Goal: Answer question/provide support: Share knowledge or assist other users

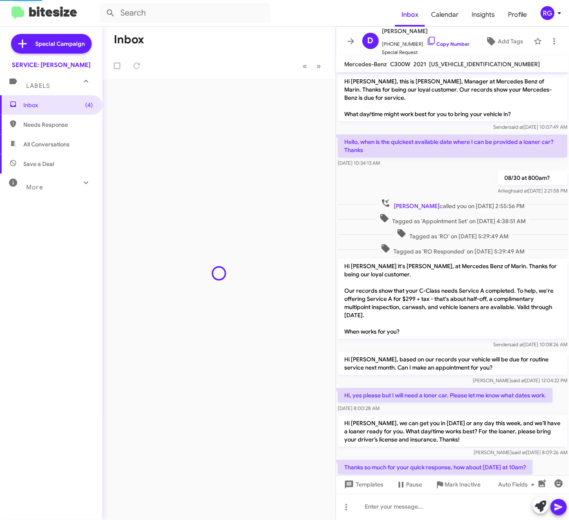
scroll to position [150, 0]
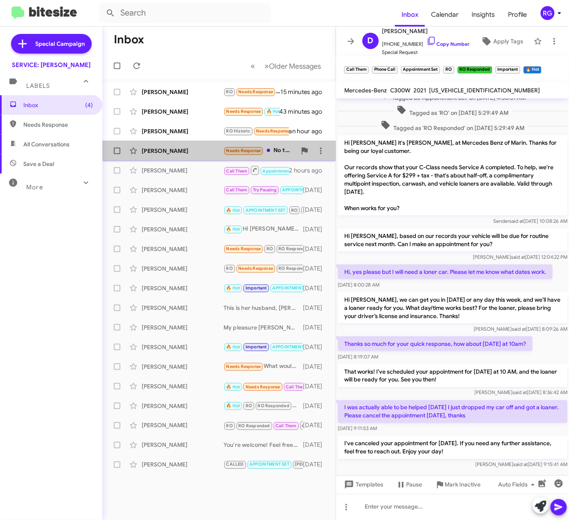
click at [205, 147] on div "[PERSON_NAME]" at bounding box center [183, 151] width 82 height 8
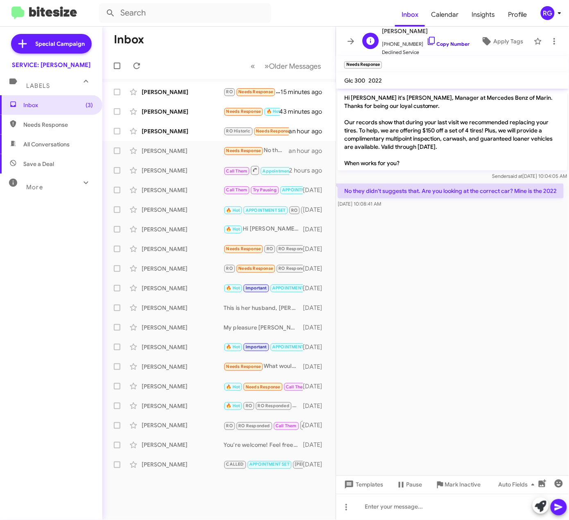
click at [429, 43] on link "Copy Number" at bounding box center [447, 44] width 43 height 6
drag, startPoint x: 412, startPoint y: 504, endPoint x: 396, endPoint y: 506, distance: 15.2
click at [412, 507] on div at bounding box center [452, 507] width 233 height 26
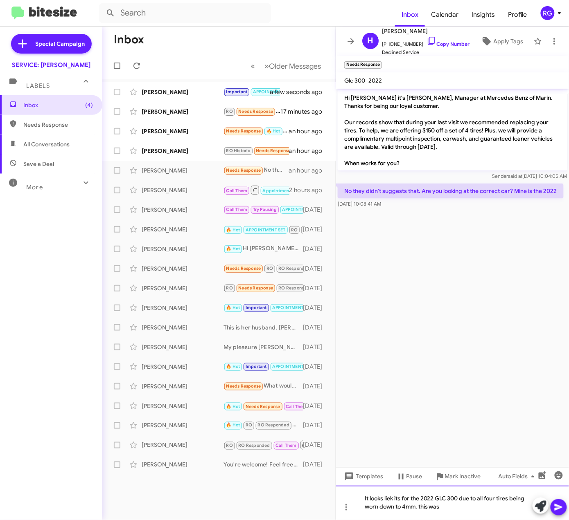
click at [457, 516] on div "It looks liek its for the 2022 GLC 300 due to all four tires being worn down to…" at bounding box center [452, 503] width 233 height 34
drag, startPoint x: 525, startPoint y: 511, endPoint x: 339, endPoint y: 500, distance: 186.5
click at [339, 500] on div "It looks liek its for the 2022 GLC 300 due to all four tires being worn down to…" at bounding box center [452, 503] width 233 height 34
copy div "It looks liek its for the 2022 GLC 300 due to all four tires being worn down to…"
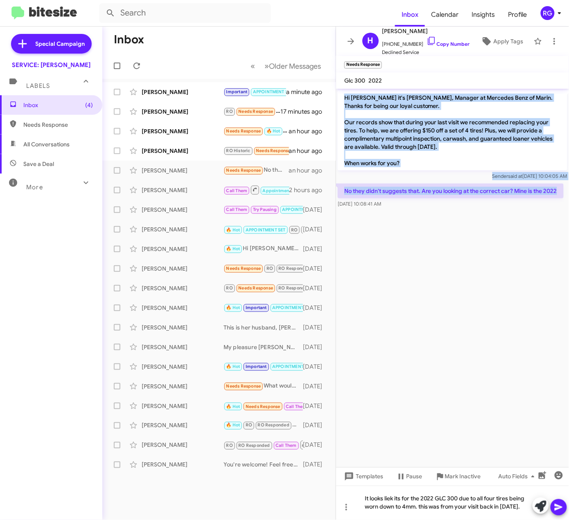
drag, startPoint x: 340, startPoint y: 92, endPoint x: 566, endPoint y: 189, distance: 246.4
click at [566, 189] on div "Hi [PERSON_NAME] it's [PERSON_NAME], Manager at Mercedes Benz of Marin. Thanks …" at bounding box center [452, 149] width 233 height 121
copy div "Hi [PERSON_NAME] it's [PERSON_NAME], Manager at Mercedes Benz of Marin. Thanks …"
drag, startPoint x: 529, startPoint y: 508, endPoint x: 312, endPoint y: 487, distance: 218.3
click at [313, 487] on div "Inbox « Previous » Next Older Messages [PERSON_NAME] Important APPOINTMENT SET …" at bounding box center [335, 274] width 466 height 494
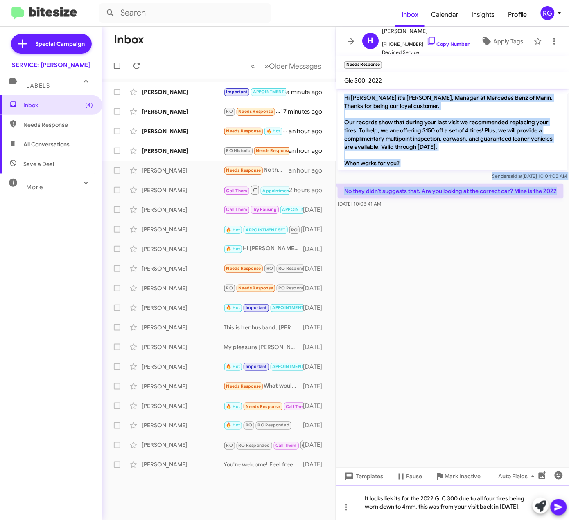
copy div "It looks liek its for the 2022 GLC 300 due to all four tires being worn down to…"
click at [484, 508] on div "It looks liek its for the 2022 GLC 300 due to all four tires being worn down to…" at bounding box center [452, 503] width 233 height 34
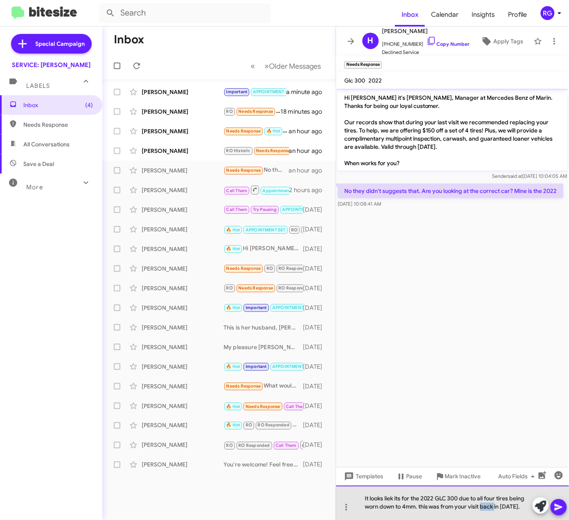
click at [484, 508] on div "It looks liek its for the 2022 GLC 300 due to all four tires being worn down to…" at bounding box center [452, 503] width 233 height 34
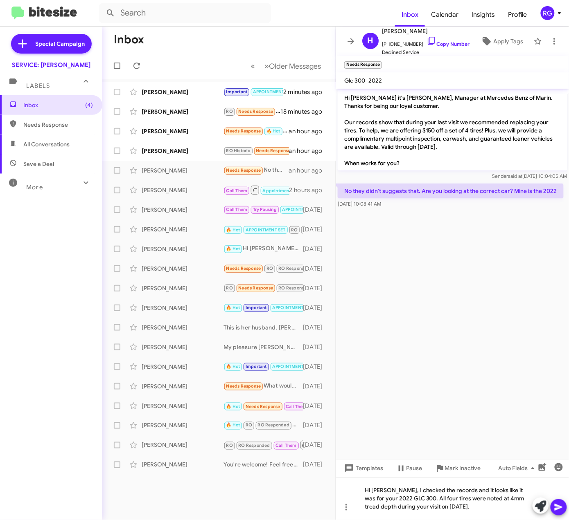
click at [562, 509] on icon at bounding box center [559, 508] width 10 height 10
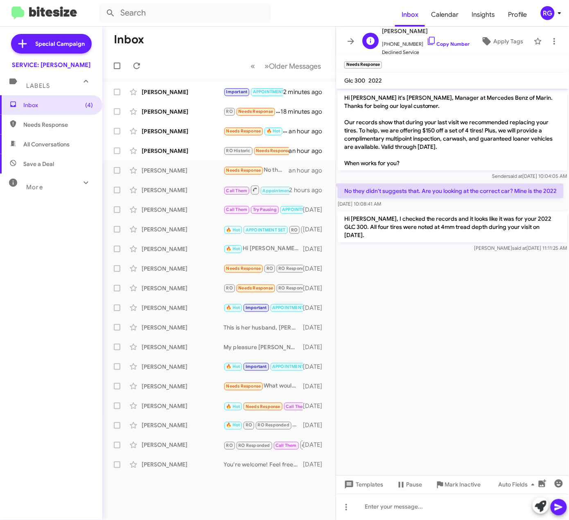
click at [474, 50] on div "H [PERSON_NAME] [PHONE_NUMBER] Copy Number Declined Service Apply Tags" at bounding box center [444, 41] width 171 height 30
click at [515, 33] on div "H [PERSON_NAME] [PHONE_NUMBER] Copy Number Declined Service Apply Tags" at bounding box center [444, 41] width 171 height 30
click at [516, 37] on button "Apply Tags" at bounding box center [501, 41] width 56 height 15
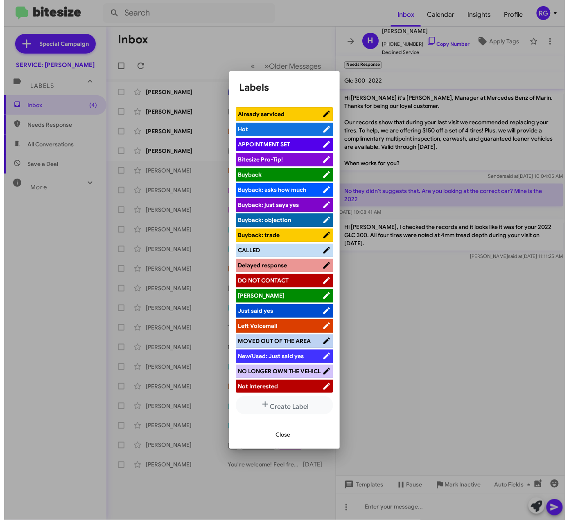
scroll to position [102, 0]
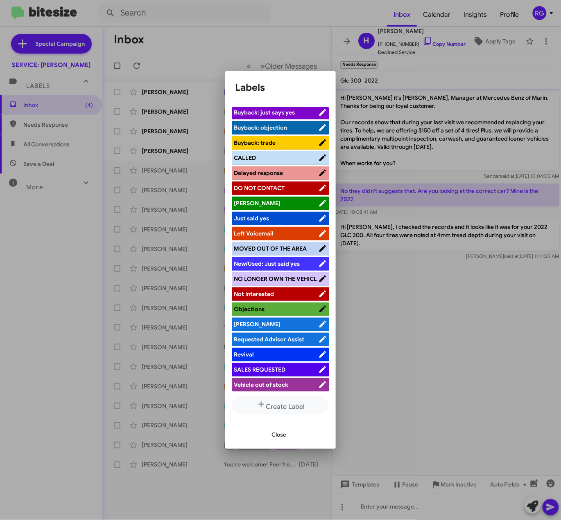
click at [256, 320] on span "[PERSON_NAME]" at bounding box center [276, 324] width 84 height 8
click at [259, 447] on div "Close" at bounding box center [280, 435] width 91 height 28
click at [275, 439] on span "Close" at bounding box center [278, 435] width 15 height 15
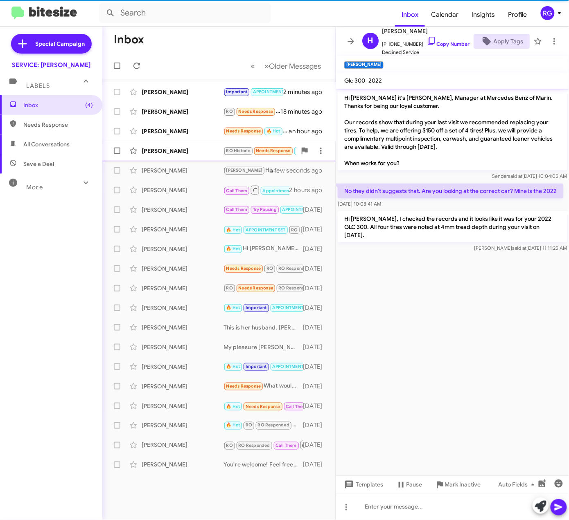
click at [191, 145] on div "[PERSON_NAME] RO Historic Needs Response 🔥 Hot We're turning in our lease an ho…" at bounding box center [219, 151] width 220 height 16
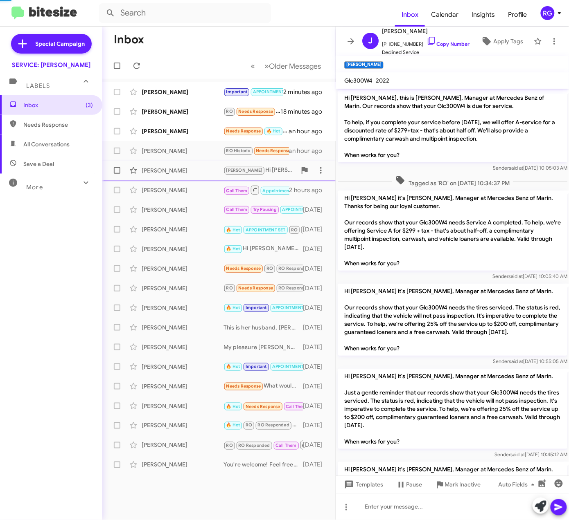
scroll to position [128, 0]
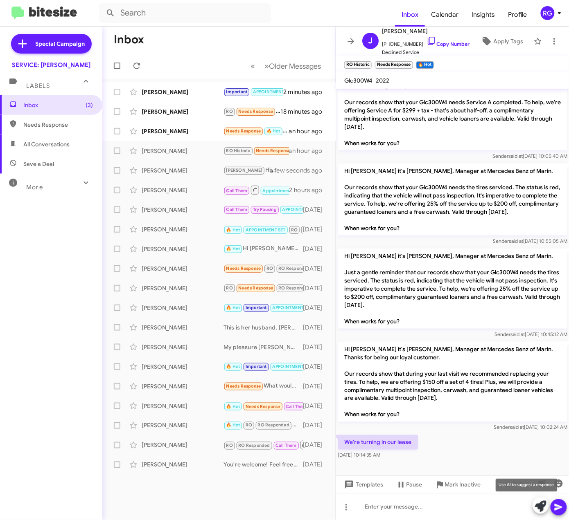
click at [533, 504] on button at bounding box center [540, 506] width 16 height 16
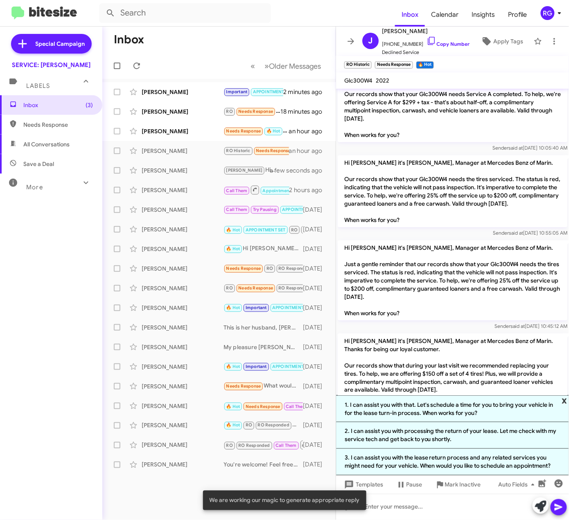
click at [565, 399] on span "x" at bounding box center [564, 401] width 5 height 10
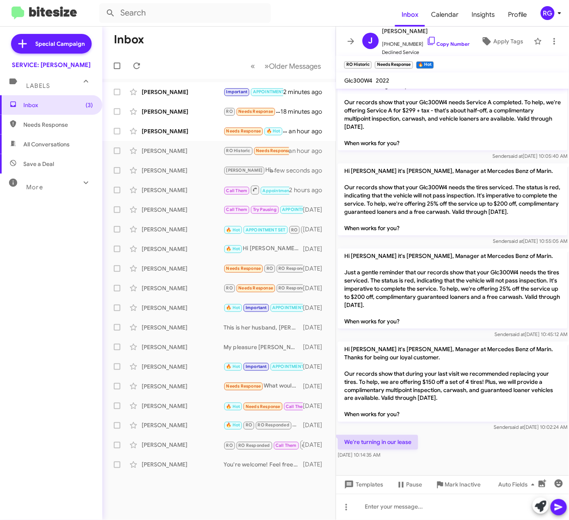
drag, startPoint x: 411, startPoint y: 444, endPoint x: 341, endPoint y: 347, distance: 119.8
click at [341, 347] on div "Hi [PERSON_NAME], this is [PERSON_NAME], Manager at Mercedes Benz of Marin. Our…" at bounding box center [452, 214] width 233 height 493
copy div "Hi [PERSON_NAME] it's [PERSON_NAME], Manager at Mercedes Benz of Marin. Thanks …"
click at [487, 508] on div at bounding box center [452, 507] width 233 height 26
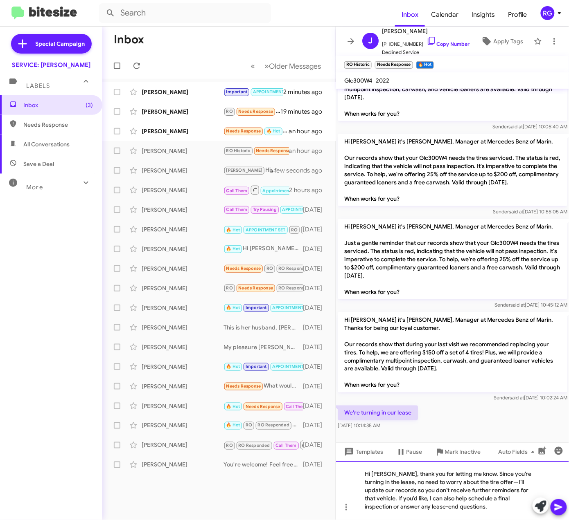
scroll to position [161, 0]
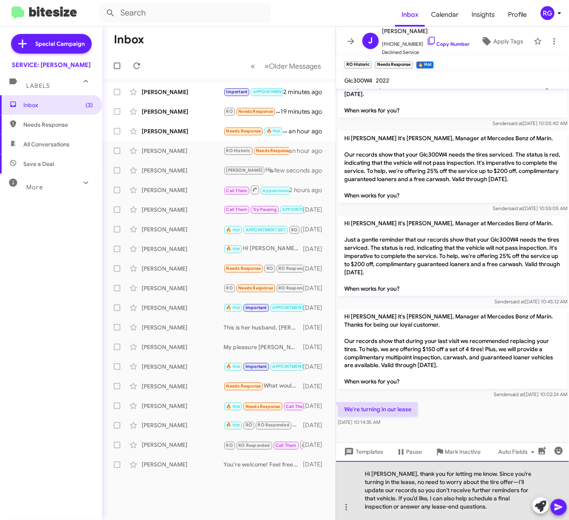
drag, startPoint x: 497, startPoint y: 516, endPoint x: 503, endPoint y: 503, distance: 14.5
click at [503, 503] on div "Hi [PERSON_NAME], thank you for letting me know. Since you’re turning in the le…" at bounding box center [452, 491] width 233 height 59
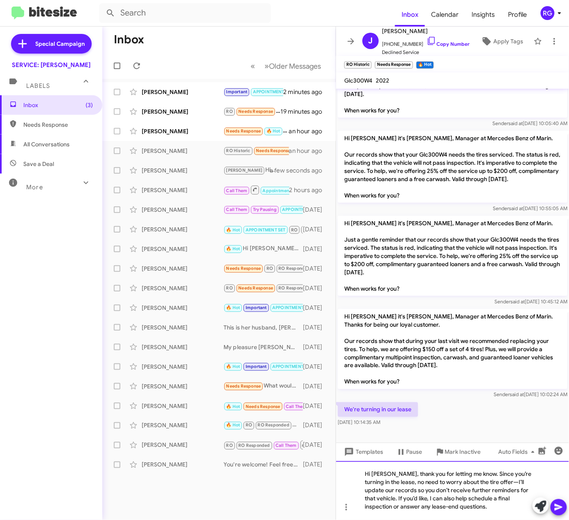
click at [403, 499] on div "Hi [PERSON_NAME], thank you for letting me know. Since you’re turning in the le…" at bounding box center [452, 491] width 233 height 59
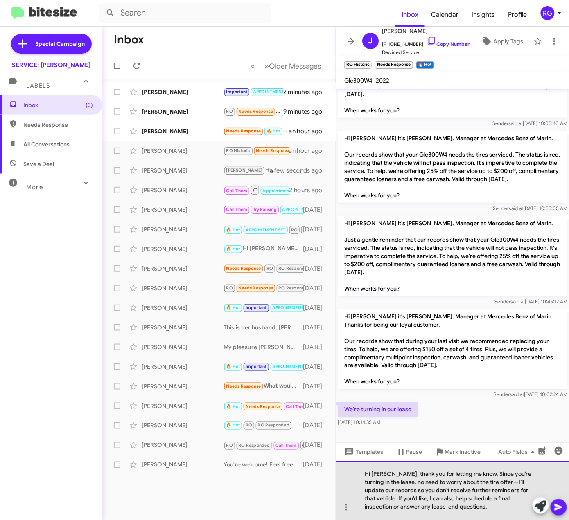
click at [394, 498] on div "Hi [PERSON_NAME], thank you for letting me know. Since you’re turning in the le…" at bounding box center [452, 491] width 233 height 59
drag, startPoint x: 396, startPoint y: 500, endPoint x: 490, endPoint y: 483, distance: 95.7
click at [490, 483] on div "Hi [PERSON_NAME], thank you for letting me know. Since you’re turning in the le…" at bounding box center [452, 491] width 233 height 59
click at [472, 504] on div "Hi [PERSON_NAME], thank you for letting me know. Since you’re turning in the le…" at bounding box center [452, 491] width 233 height 59
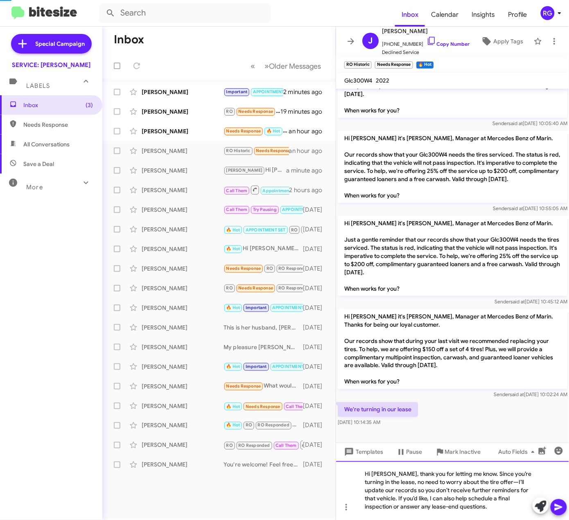
click at [495, 482] on div "Hi [PERSON_NAME], thank you for letting me know. Since you’re turning in the le…" at bounding box center [452, 491] width 233 height 59
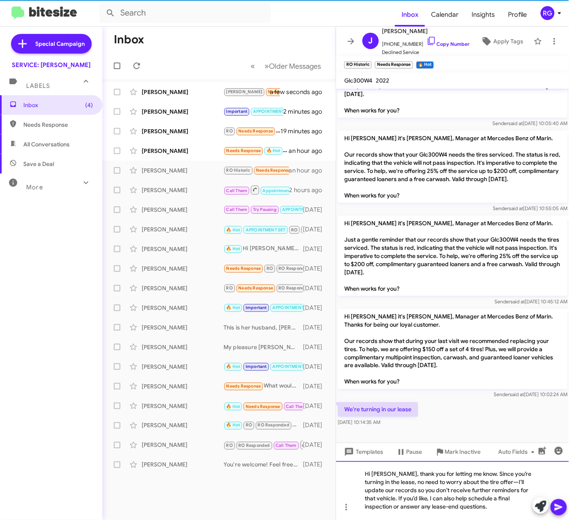
click at [492, 482] on div "Hi [PERSON_NAME], thank you for letting me know. Since you’re turning in the le…" at bounding box center [452, 491] width 233 height 59
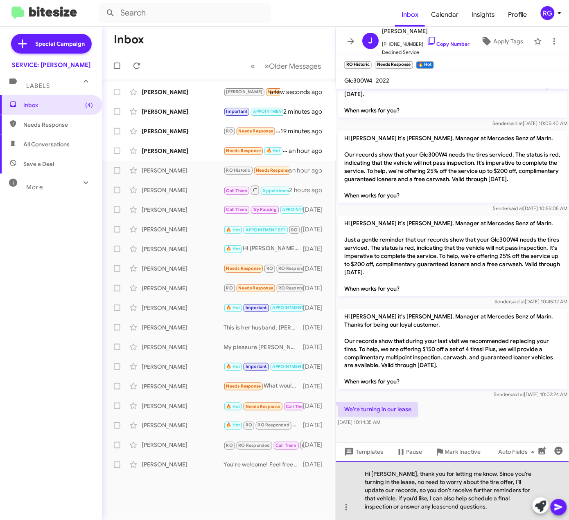
click at [454, 500] on div "Hi [PERSON_NAME], thank you for letting me know. Since you’re turning in the le…" at bounding box center [452, 491] width 233 height 59
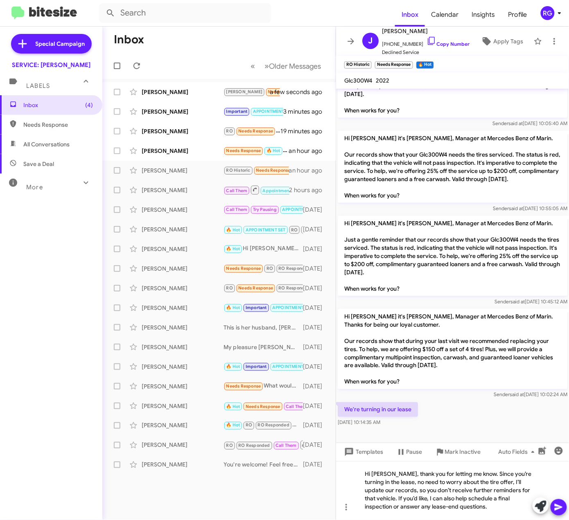
click at [559, 508] on icon at bounding box center [559, 508] width 10 height 10
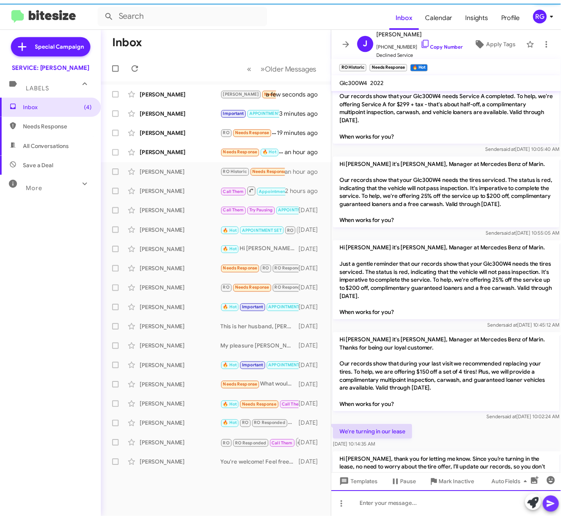
scroll to position [0, 0]
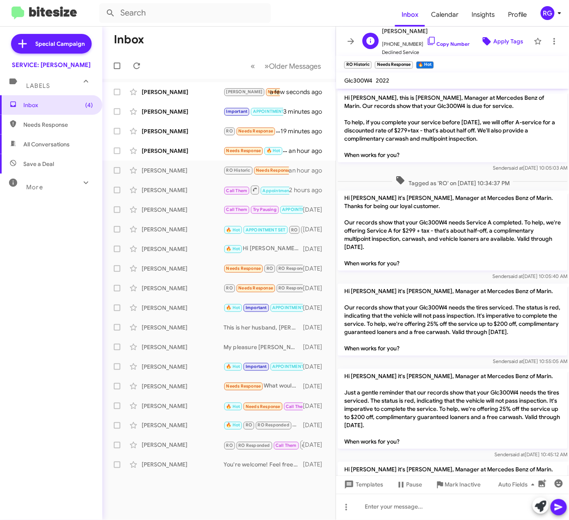
click at [516, 39] on button "Apply Tags" at bounding box center [501, 41] width 56 height 15
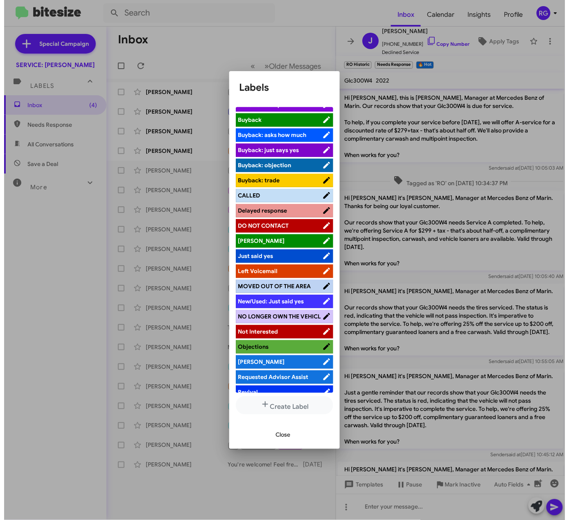
scroll to position [102, 0]
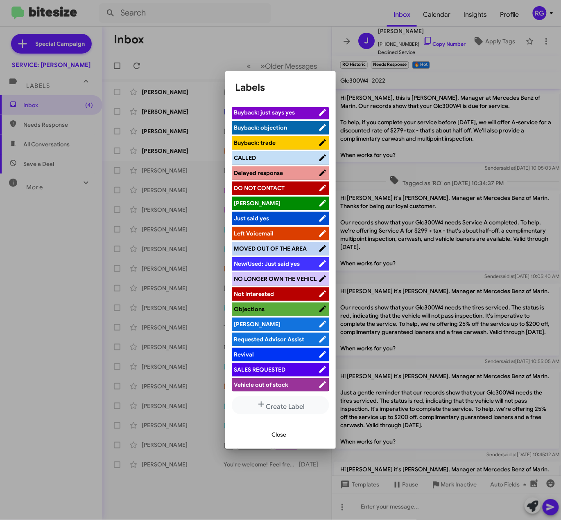
click at [279, 370] on span "SALES REQUESTED" at bounding box center [260, 369] width 52 height 7
click at [286, 442] on div "Close" at bounding box center [280, 435] width 91 height 28
click at [282, 432] on span "Close" at bounding box center [278, 435] width 15 height 15
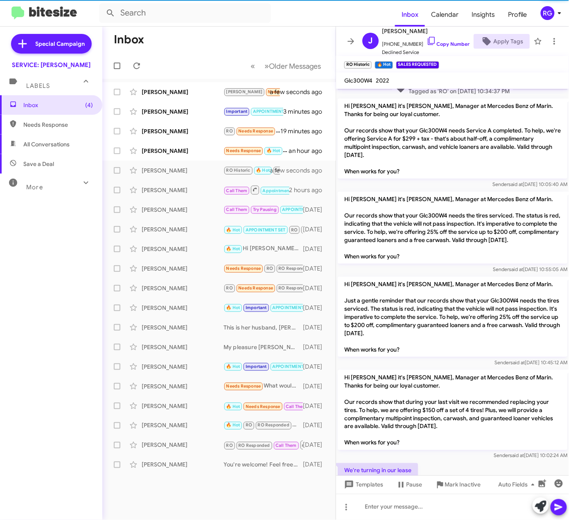
scroll to position [183, 0]
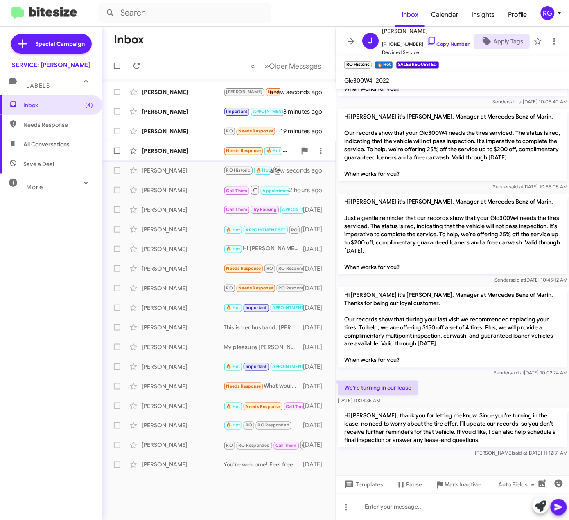
click at [184, 154] on div "[PERSON_NAME]" at bounding box center [183, 151] width 82 height 8
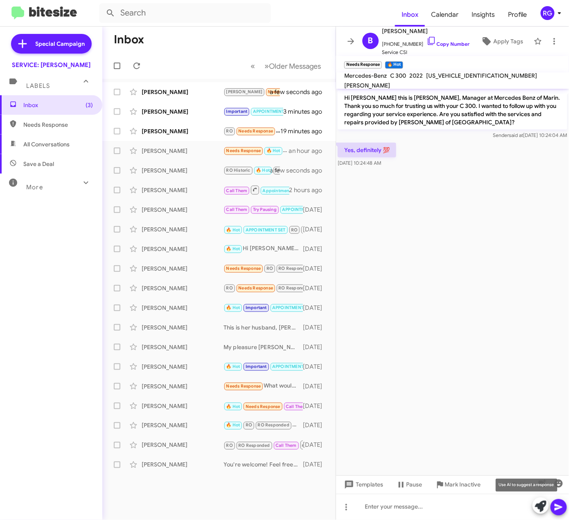
click at [534, 509] on button at bounding box center [540, 506] width 16 height 16
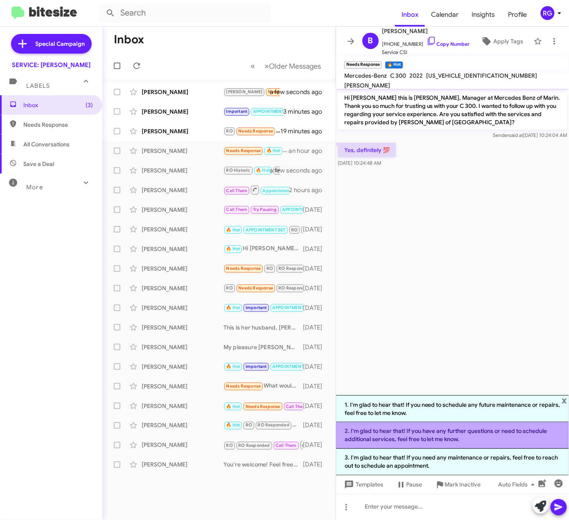
click at [456, 439] on li "2. I'm glad to hear that! If you have any further questions or need to schedule…" at bounding box center [452, 436] width 233 height 27
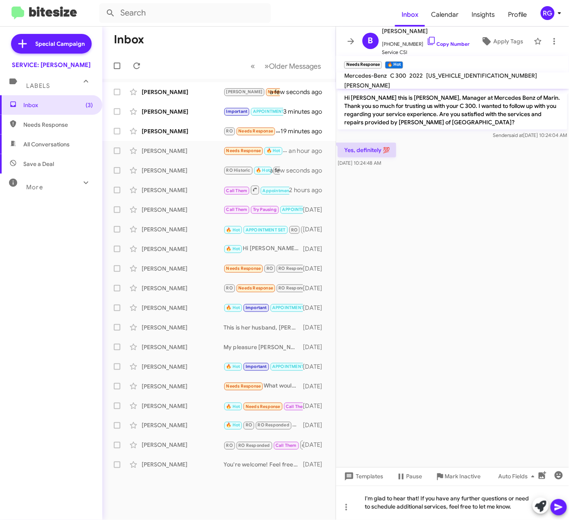
click at [563, 507] on icon at bounding box center [559, 508] width 10 height 10
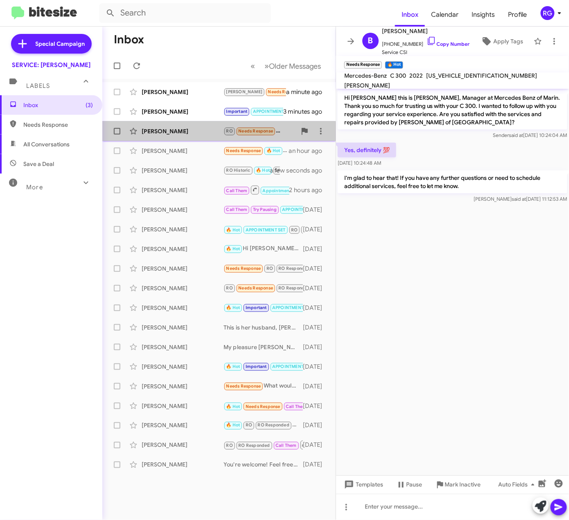
click at [163, 135] on div "[PERSON_NAME]" at bounding box center [183, 131] width 82 height 8
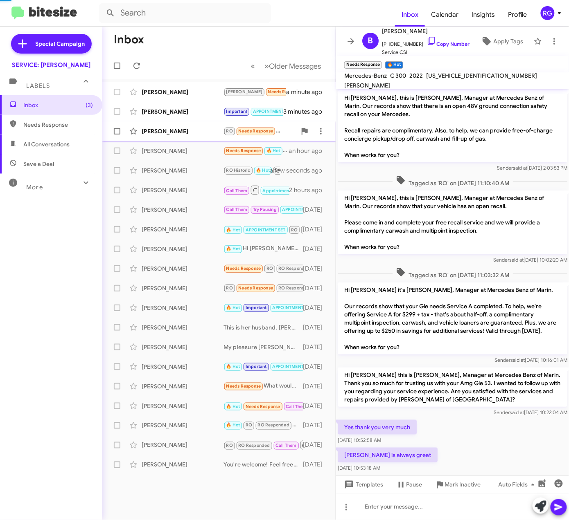
scroll to position [15, 0]
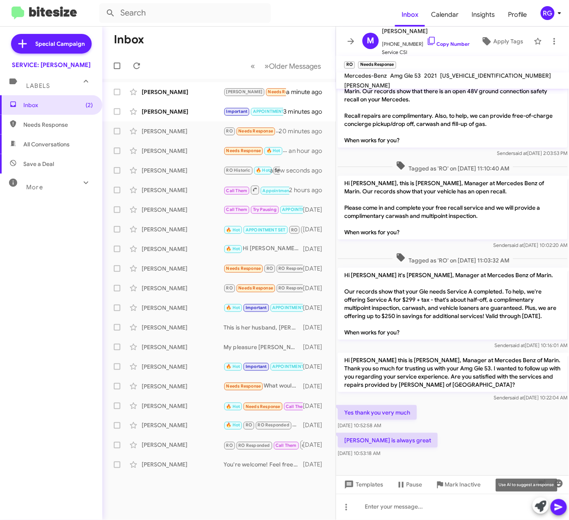
click at [537, 510] on icon at bounding box center [540, 506] width 11 height 11
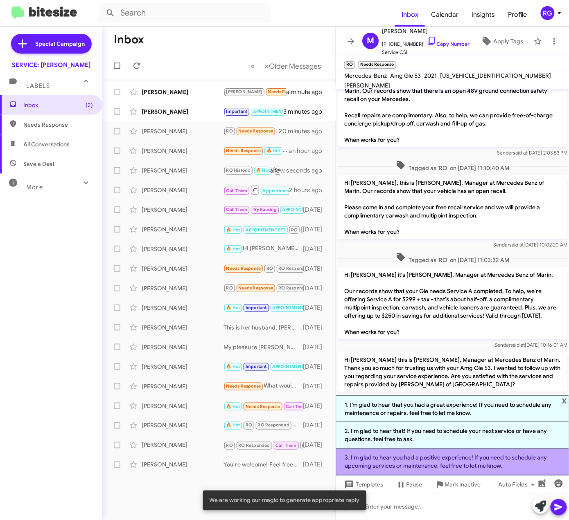
click at [497, 463] on li "3. I'm glad to hear you had a positive experience! If you need to schedule any …" at bounding box center [452, 462] width 233 height 27
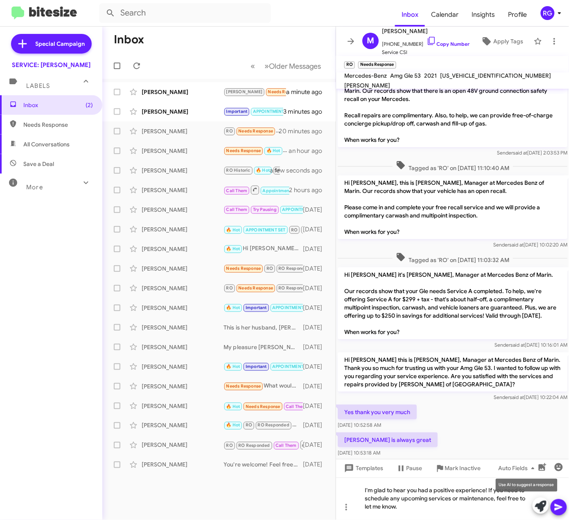
click at [542, 506] on icon at bounding box center [540, 506] width 11 height 11
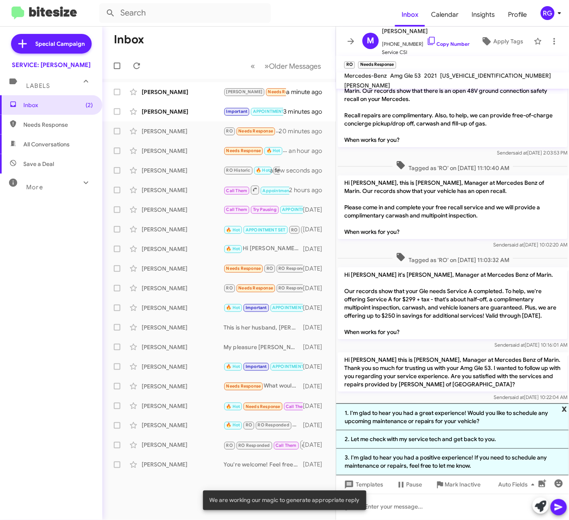
click at [565, 408] on span "x" at bounding box center [564, 409] width 5 height 10
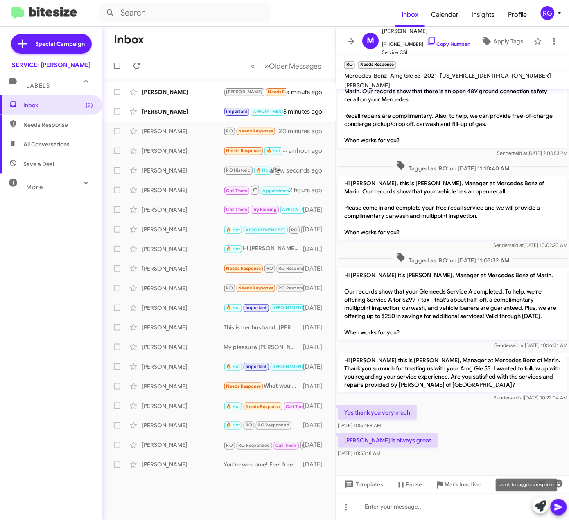
click at [536, 503] on icon at bounding box center [540, 506] width 11 height 11
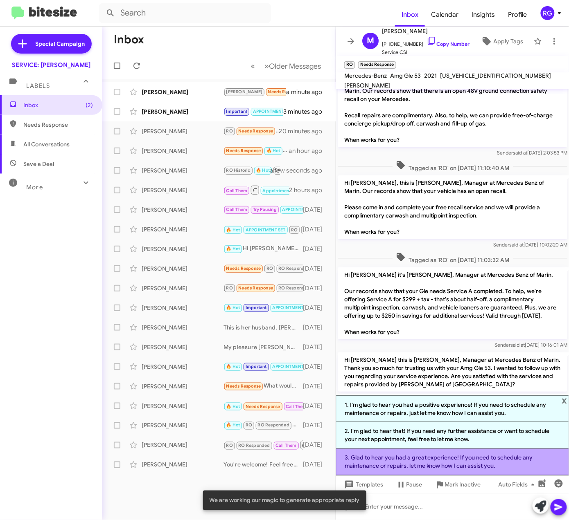
click at [507, 466] on li "3. Glad to hear you had a great experience! If you need to schedule any mainten…" at bounding box center [452, 462] width 233 height 27
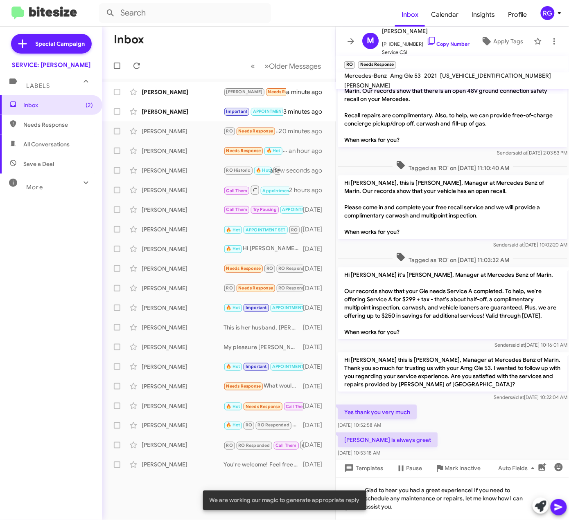
click at [555, 505] on icon at bounding box center [558, 507] width 8 height 7
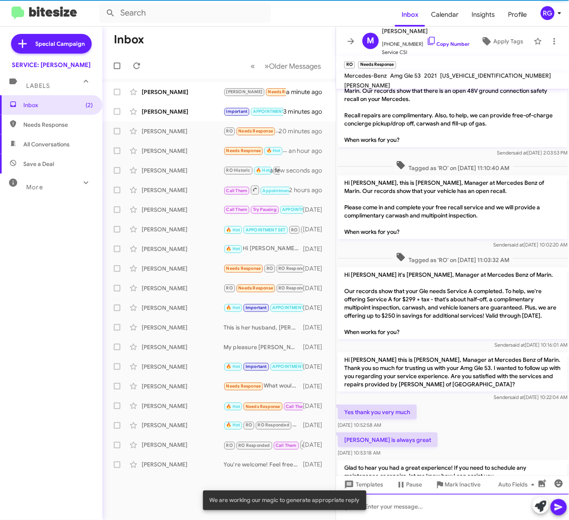
scroll to position [53, 0]
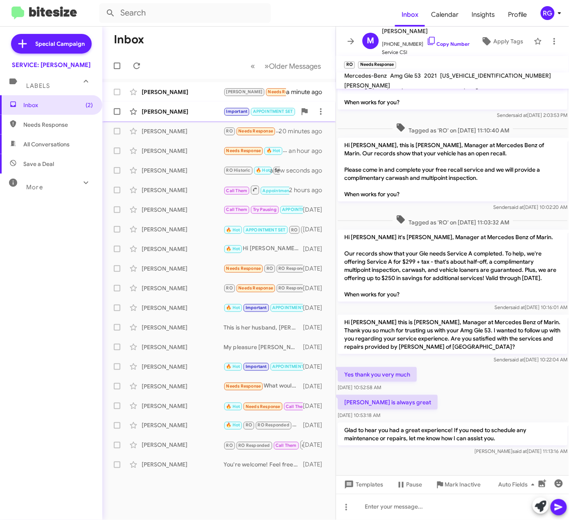
click at [198, 108] on div "[PERSON_NAME]" at bounding box center [183, 112] width 82 height 8
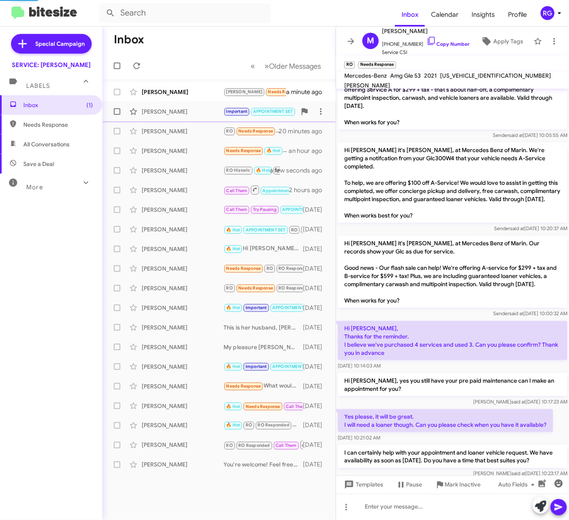
scroll to position [362, 0]
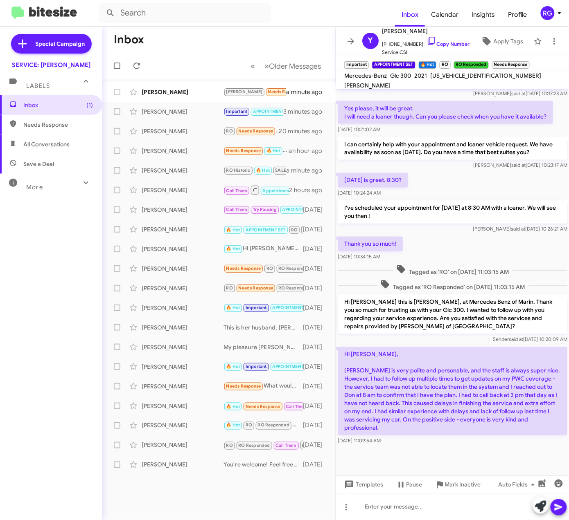
drag, startPoint x: 480, startPoint y: 428, endPoint x: 346, endPoint y: 300, distance: 185.5
click at [346, 300] on div "Hi [PERSON_NAME] it's [PERSON_NAME], at Mercedes Benz of Marin. Thanks for bein…" at bounding box center [452, 93] width 233 height 708
copy div "Hi [PERSON_NAME] this is [PERSON_NAME], at Mercedes Benz of Marin. Thank you so…"
click at [435, 387] on p "Hi [PERSON_NAME], [PERSON_NAME] is very polite and personable, and the staff is…" at bounding box center [453, 391] width 230 height 88
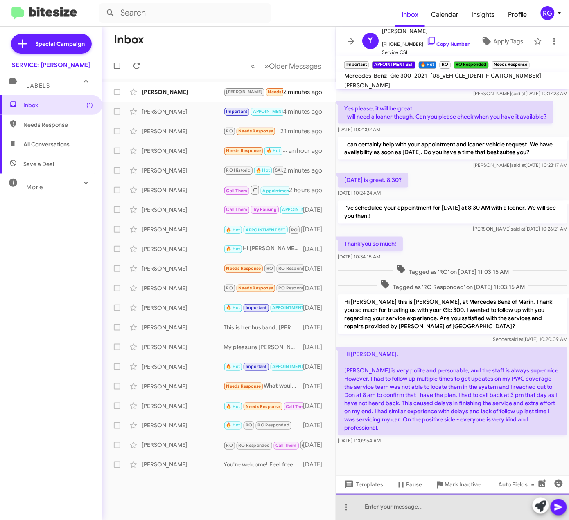
click at [492, 500] on div at bounding box center [452, 507] width 233 height 26
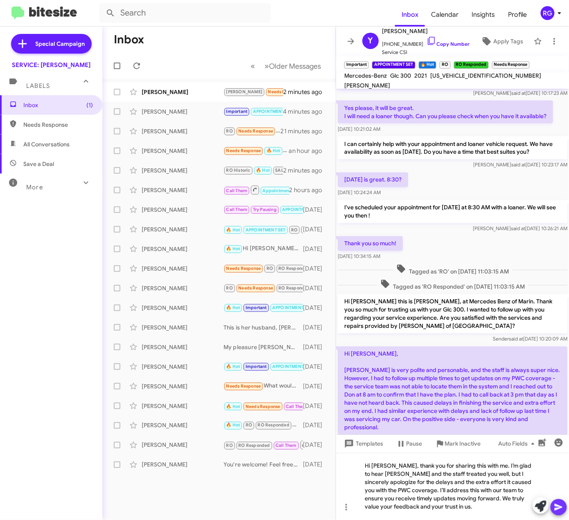
click at [561, 504] on icon at bounding box center [559, 508] width 10 height 10
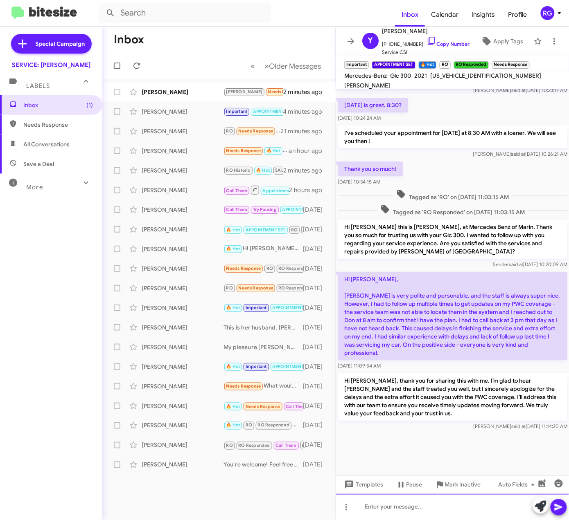
scroll to position [840, 0]
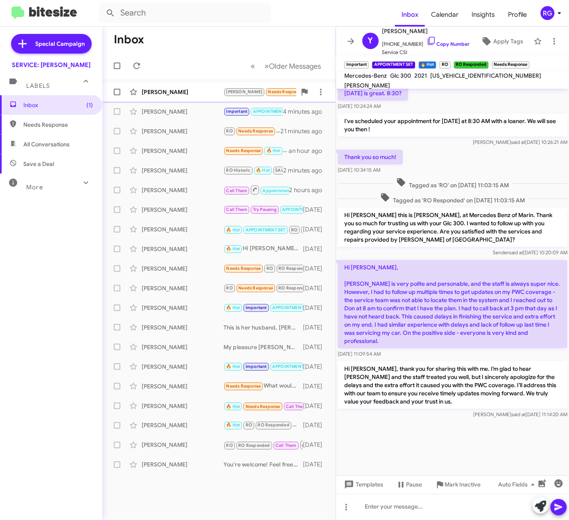
click at [168, 94] on div "[PERSON_NAME]" at bounding box center [183, 92] width 82 height 8
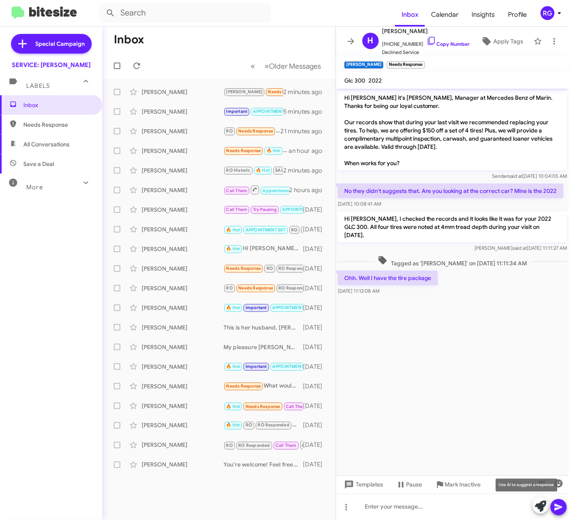
click at [536, 502] on icon at bounding box center [540, 506] width 11 height 11
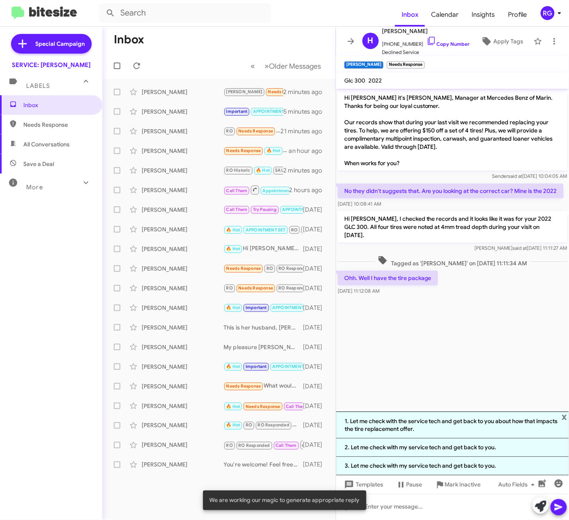
drag, startPoint x: 413, startPoint y: 314, endPoint x: 417, endPoint y: 310, distance: 5.8
click at [413, 313] on cdk-virtual-scroll-viewport "Hi [PERSON_NAME] it's [PERSON_NAME], Manager at Mercedes Benz of Marin. Thanks …" at bounding box center [452, 250] width 233 height 323
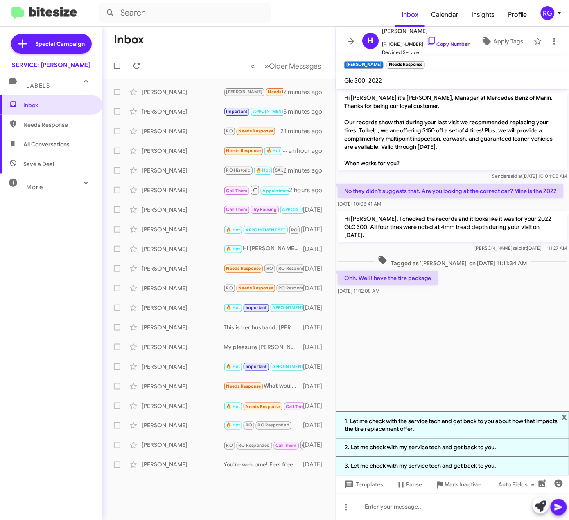
drag, startPoint x: 442, startPoint y: 277, endPoint x: 342, endPoint y: 97, distance: 205.1
click at [342, 97] on div "Hi [PERSON_NAME] it's [PERSON_NAME], Manager at Mercedes Benz of Marin. Thanks …" at bounding box center [452, 193] width 233 height 208
copy div "Hi [PERSON_NAME] it's [PERSON_NAME], Manager at Mercedes Benz of Marin. Thanks …"
click at [498, 340] on cdk-virtual-scroll-viewport "Hi [PERSON_NAME] it's [PERSON_NAME], Manager at Mercedes Benz of Marin. Thanks …" at bounding box center [452, 250] width 233 height 323
click at [567, 417] on span "x" at bounding box center [564, 417] width 5 height 10
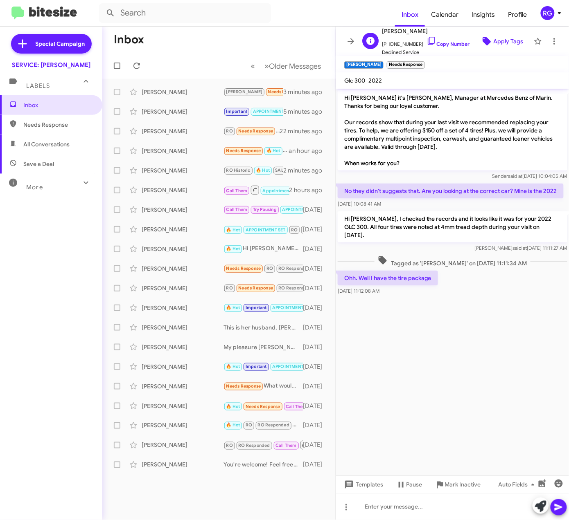
click at [501, 38] on span "Apply Tags" at bounding box center [508, 41] width 30 height 15
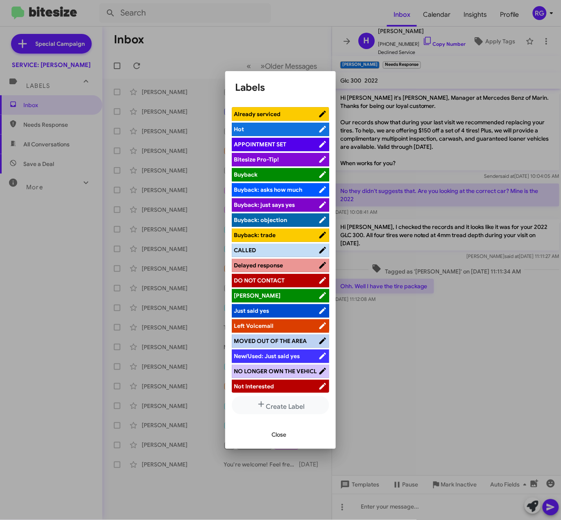
click at [408, 74] on div at bounding box center [280, 260] width 561 height 520
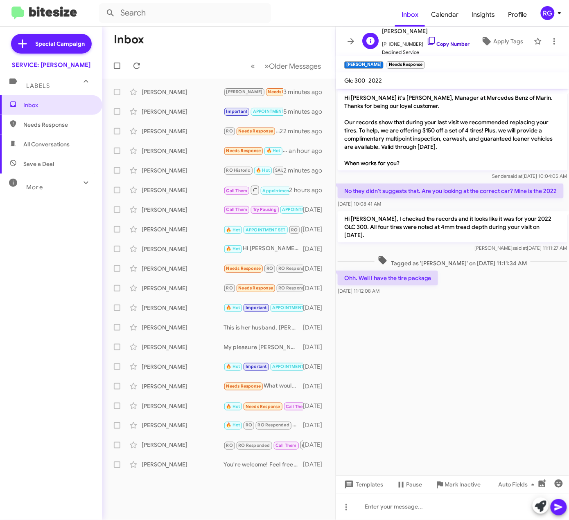
click at [436, 46] on link "Copy Number" at bounding box center [447, 44] width 43 height 6
